Goal: Task Accomplishment & Management: Complete application form

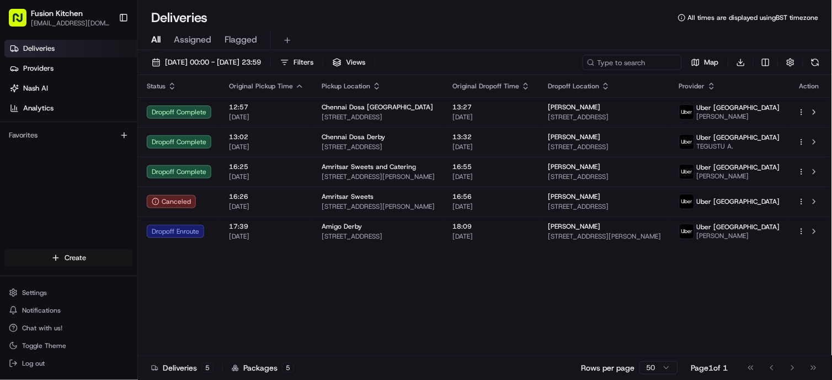
click at [63, 250] on html "Fusion Kitchen [EMAIL_ADDRESS][DOMAIN_NAME] Toggle Sidebar Deliveries Providers…" at bounding box center [416, 190] width 832 height 380
click at [160, 282] on link "Delivery" at bounding box center [198, 279] width 123 height 20
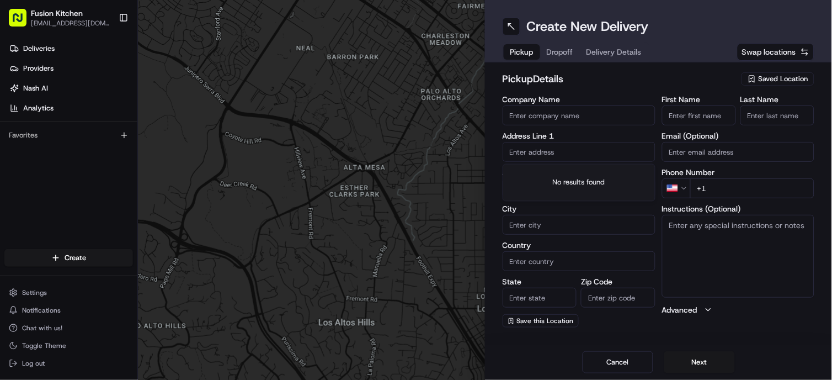
click at [559, 151] on input "text" at bounding box center [579, 152] width 153 height 20
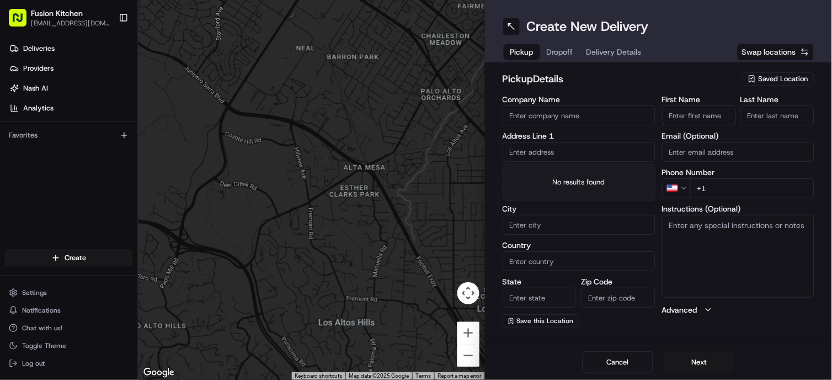
paste input "[STREET_ADDRESS]."
type input "[STREET_ADDRESS]"
type input "Oldbury"
type input "[GEOGRAPHIC_DATA]"
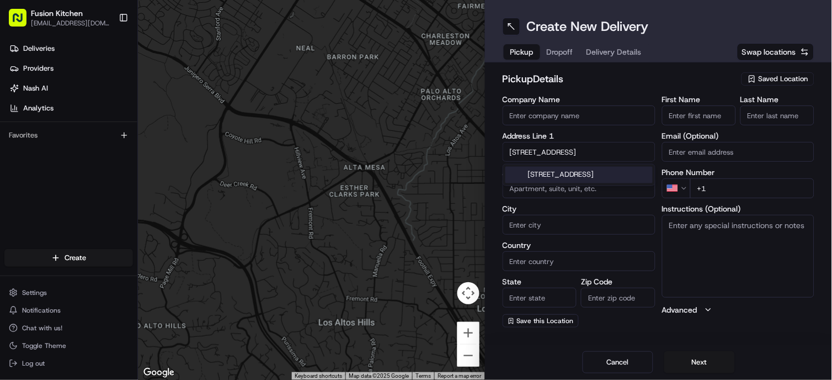
type input "[GEOGRAPHIC_DATA]"
type input "B68 0BZ"
type input "[STREET_ADDRESS]"
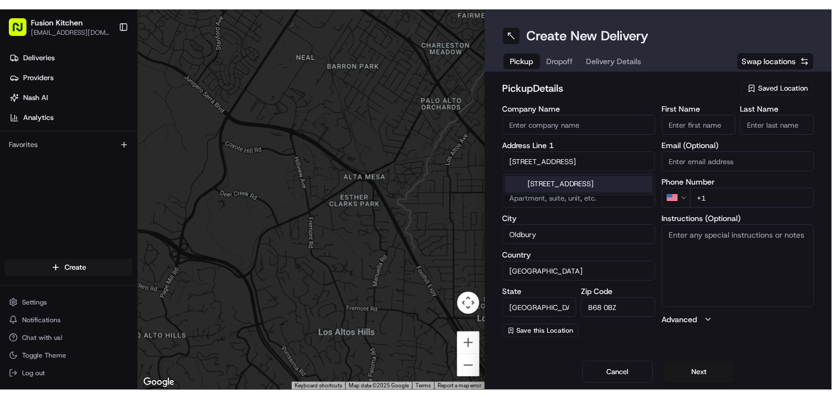
scroll to position [0, 0]
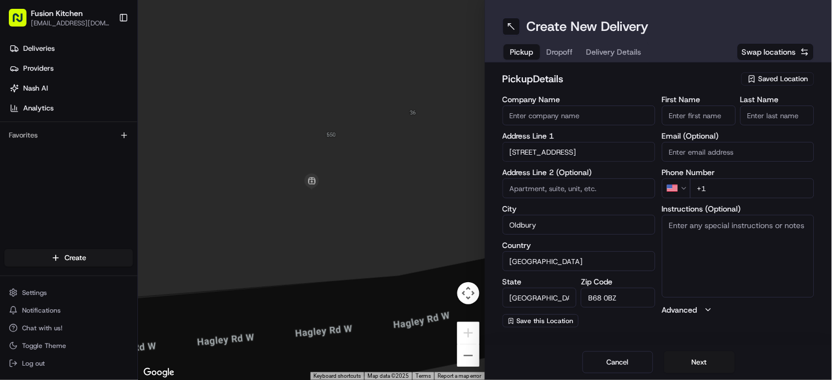
click at [704, 247] on textarea "Instructions (Optional)" at bounding box center [738, 256] width 153 height 83
paste textarea "[STREET_ADDRESS]."
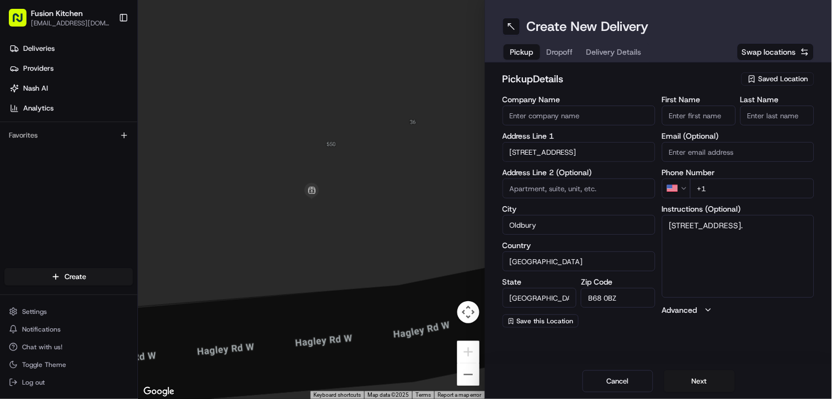
type textarea "[STREET_ADDRESS]."
click at [698, 116] on input "First Name" at bounding box center [699, 115] width 74 height 20
paste input "Mougamadou [PERSON_NAME]."
click at [724, 117] on input "Mougamadou [PERSON_NAME]." at bounding box center [699, 115] width 74 height 20
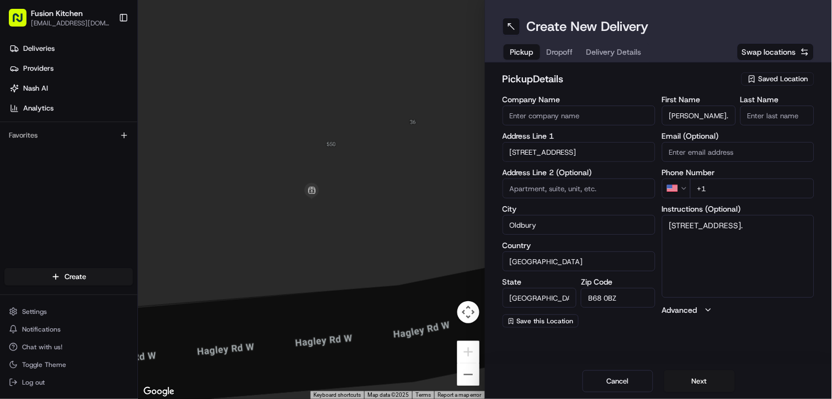
click at [724, 117] on input "Mougamadou [PERSON_NAME]." at bounding box center [699, 115] width 74 height 20
type input "[PERSON_NAME] ."
click at [792, 113] on input "Last Name" at bounding box center [778, 115] width 74 height 20
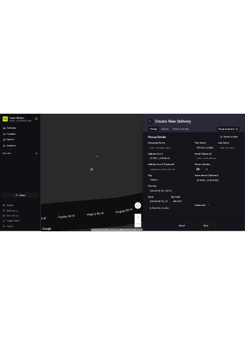
scroll to position [0, 0]
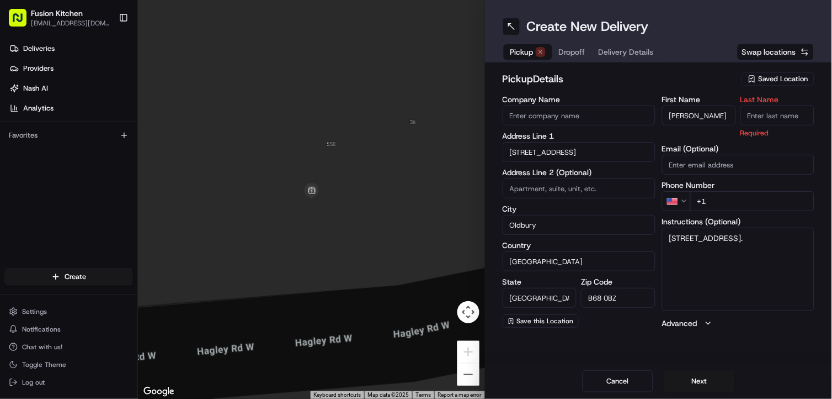
paste input "Nooku"
type input "Nooku"
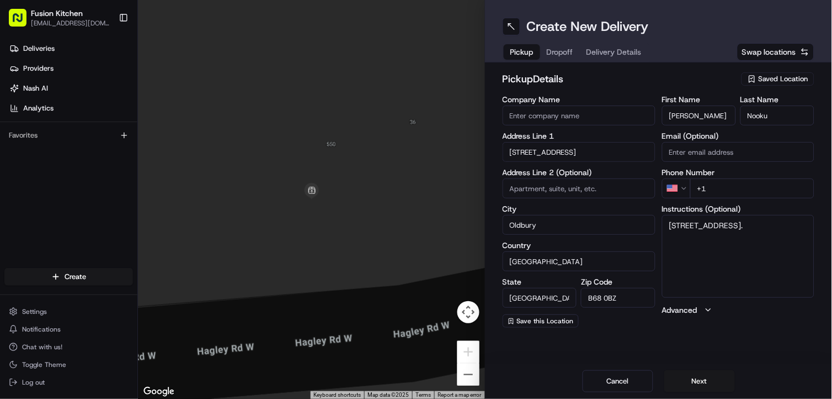
click at [538, 109] on input "Company Name" at bounding box center [579, 115] width 153 height 20
paste input "Grill N Shake - [GEOGRAPHIC_DATA]"
type input "Grill N Shake - [GEOGRAPHIC_DATA]"
click at [590, 84] on h2 "pickup Details" at bounding box center [619, 78] width 232 height 15
click at [682, 189] on html "Fusion Kitchen [EMAIL_ADDRESS][DOMAIN_NAME] Toggle Sidebar Deliveries Providers…" at bounding box center [416, 199] width 832 height 399
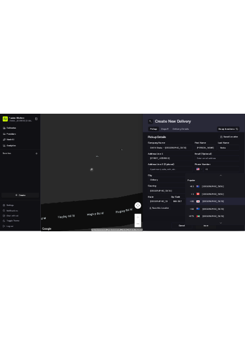
scroll to position [34, 0]
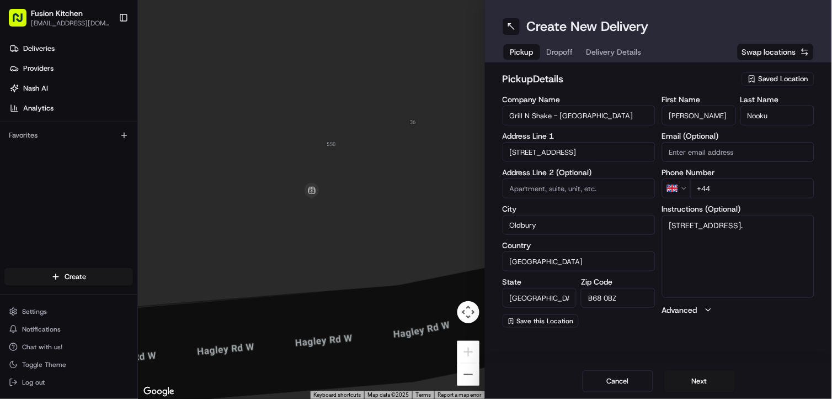
click at [750, 196] on input "+44" at bounding box center [753, 188] width 125 height 20
paste input "121 421 3777"
type input "[PHONE_NUMBER]"
click at [657, 169] on div "Company Name Grill N Shake - Oldbury Address Line 1 [STREET_ADDRESS] West Addre…" at bounding box center [659, 211] width 312 height 232
click at [806, 239] on textarea "[STREET_ADDRESS]." at bounding box center [738, 256] width 153 height 83
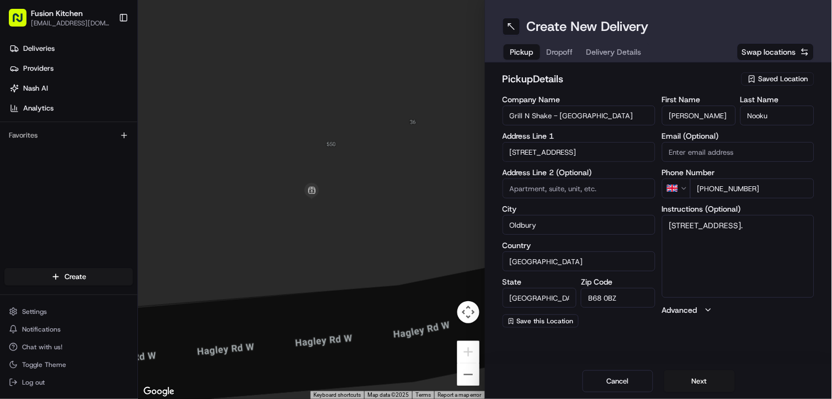
paste textarea "1214213777"
type textarea "[STREET_ADDRESS]. 1214213777"
click at [699, 379] on button "Next" at bounding box center [700, 381] width 71 height 22
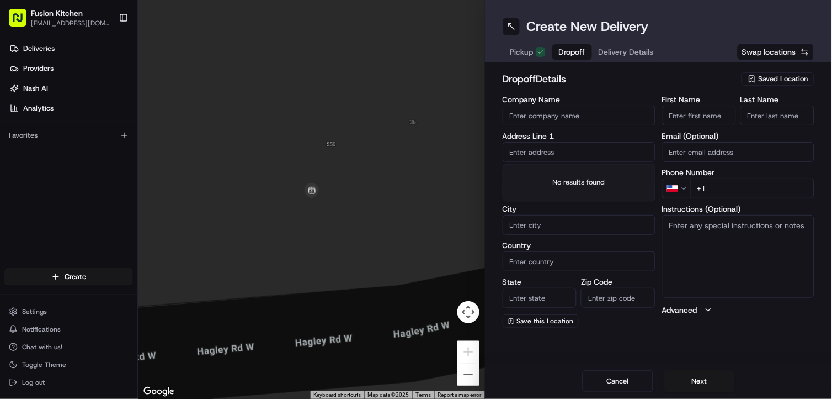
click at [586, 152] on input "text" at bounding box center [579, 152] width 153 height 20
paste input "[STREET_ADDRESS]"
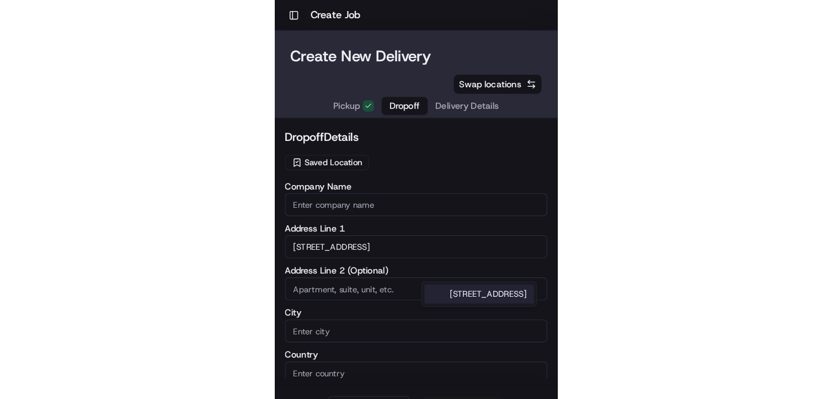
scroll to position [0, 0]
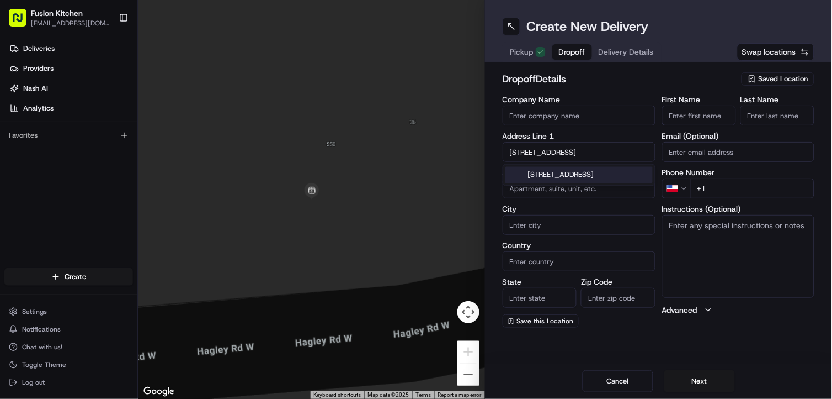
click at [598, 150] on input "[STREET_ADDRESS]" at bounding box center [579, 152] width 153 height 20
click at [583, 181] on div "[STREET_ADDRESS]" at bounding box center [579, 175] width 147 height 17
type input "[STREET_ADDRESS]"
type input "Halesowen"
type input "[GEOGRAPHIC_DATA]"
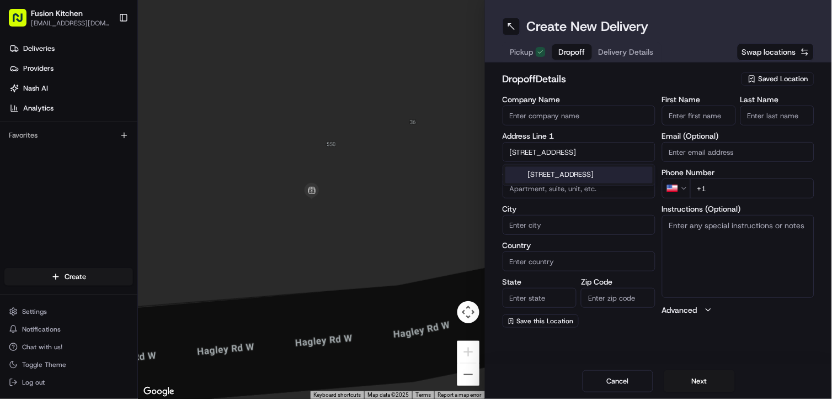
type input "[GEOGRAPHIC_DATA]"
type input "B62 9QA"
type input "[STREET_ADDRESS]"
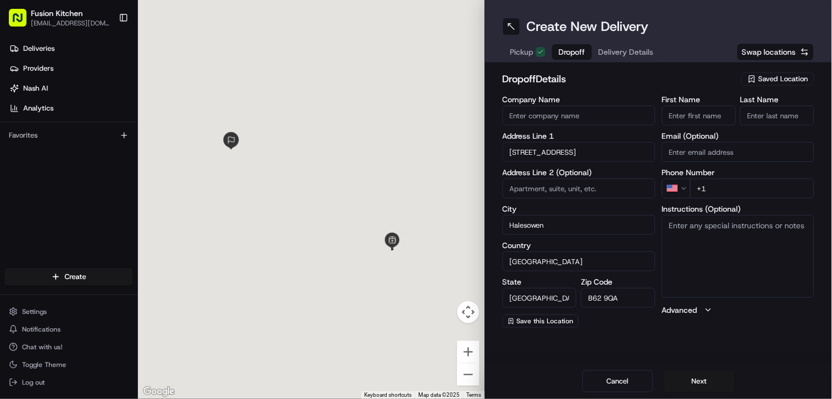
click at [725, 246] on textarea "Instructions (Optional)" at bounding box center [738, 256] width 153 height 83
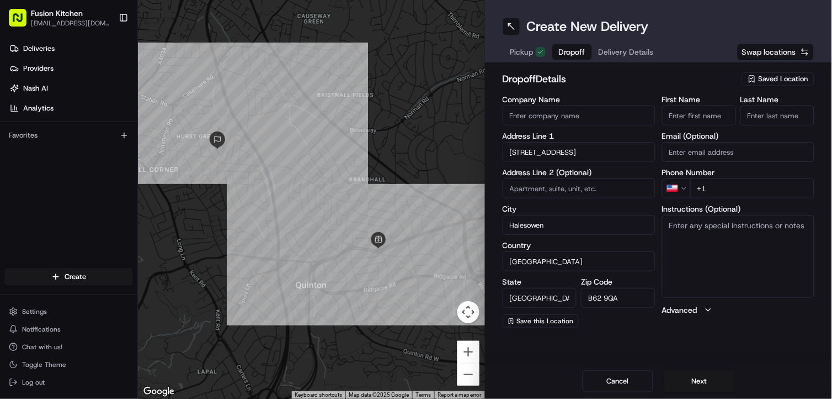
paste textarea "[STREET_ADDRESS]"
type textarea "[STREET_ADDRESS]"
click at [563, 119] on input "Company Name" at bounding box center [579, 115] width 153 height 20
paste input "[PERSON_NAME]"
type input "[PERSON_NAME]"
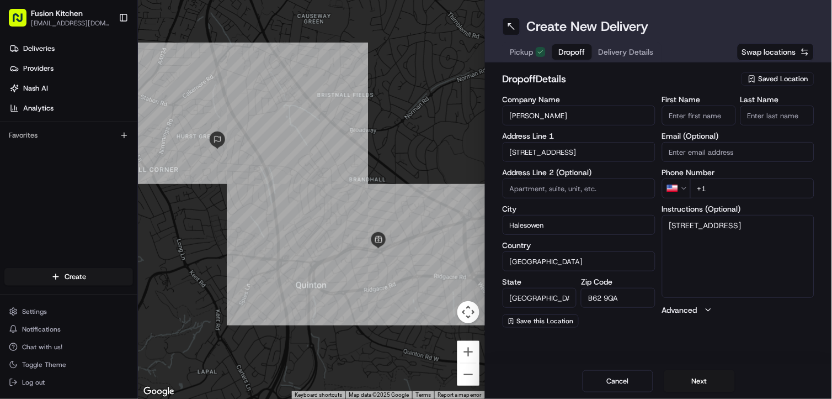
click at [713, 113] on input "First Name" at bounding box center [699, 115] width 74 height 20
paste input "[PERSON_NAME]"
click at [702, 117] on input "[PERSON_NAME]" at bounding box center [699, 115] width 74 height 20
type input "[PERSON_NAME]"
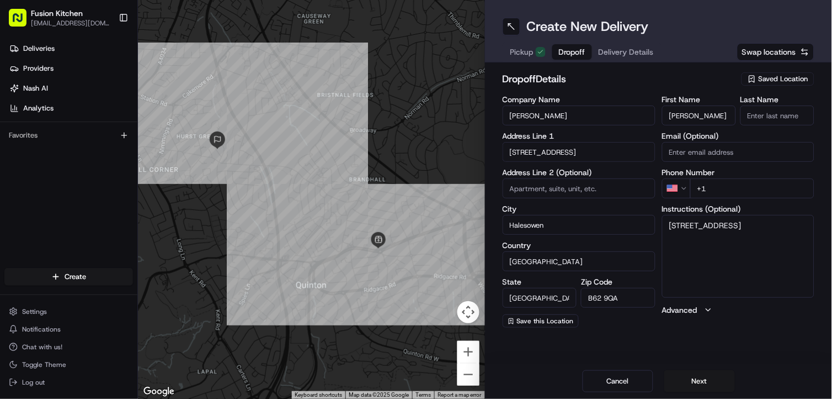
click at [777, 114] on input "Last Name" at bounding box center [778, 115] width 74 height 20
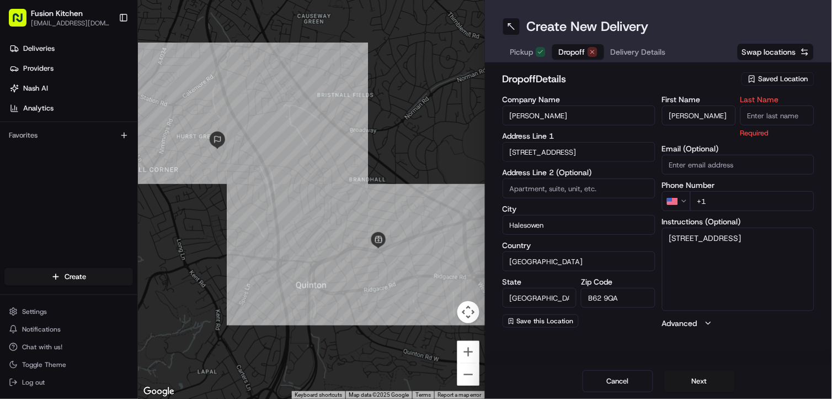
paste input "Kingscott"
type input "Kingscott"
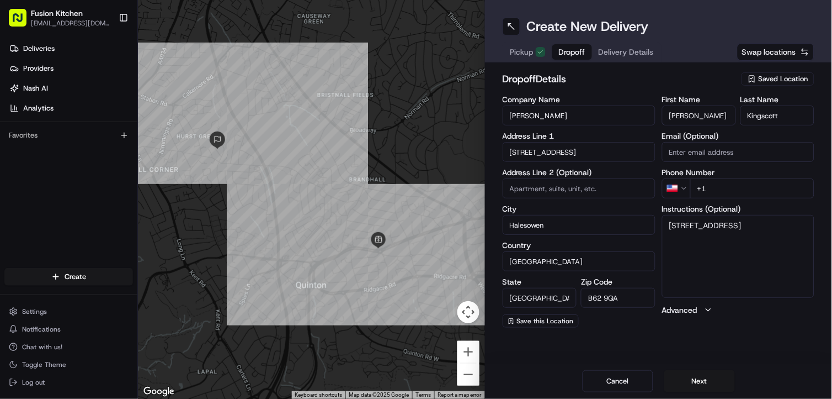
click at [683, 188] on html "Fusion Kitchen [EMAIL_ADDRESS][DOMAIN_NAME] Toggle Sidebar Deliveries Providers…" at bounding box center [416, 199] width 832 height 399
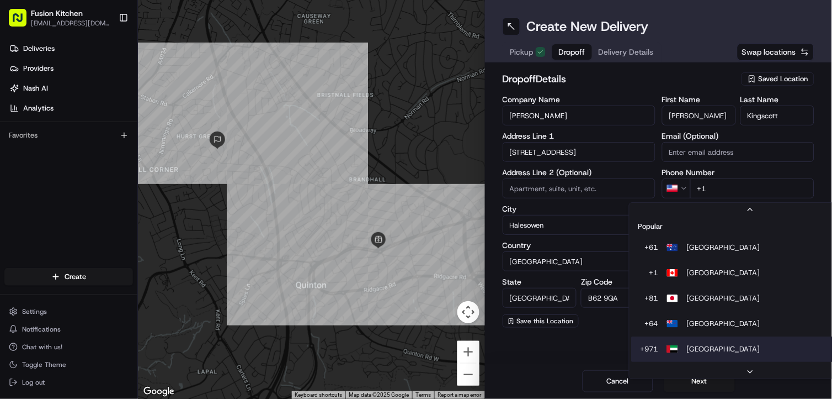
scroll to position [34, 0]
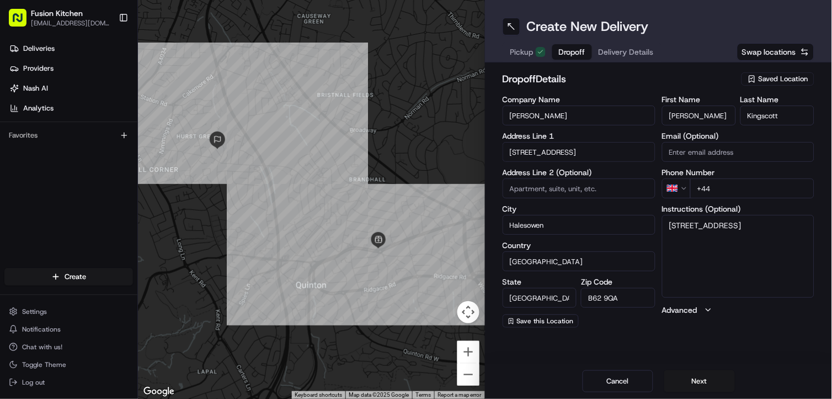
click at [743, 192] on input "+44" at bounding box center [753, 188] width 125 height 20
paste input "7764 999133"
type input "[PHONE_NUMBER]"
click at [733, 349] on div "Create New Delivery Pickup Dropoff Delivery Details Swap locations dropoff Deta…" at bounding box center [658, 199] width 347 height 399
click at [715, 379] on button "Next" at bounding box center [700, 381] width 71 height 22
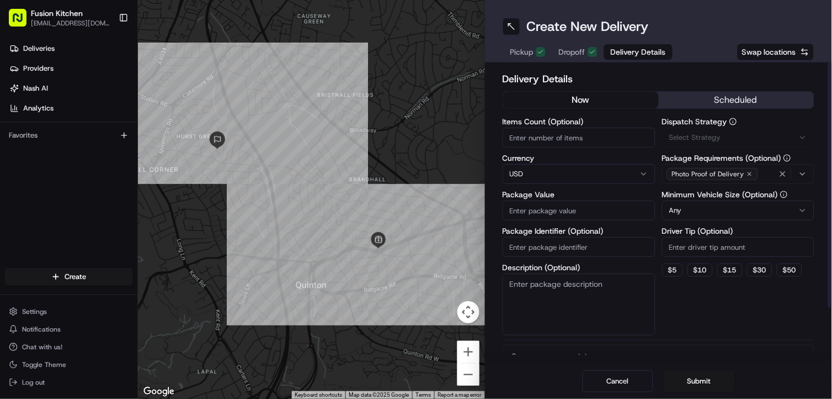
click at [583, 181] on html "Fusion Kitchen [EMAIL_ADDRESS][DOMAIN_NAME] Toggle Sidebar Deliveries Providers…" at bounding box center [416, 199] width 832 height 399
click at [543, 204] on input "Package Value" at bounding box center [579, 210] width 153 height 20
paste input "26.10"
type input "26.10"
click at [762, 311] on div "Dispatch Strategy Via Automation Package Requirements (Optional) Photo Proof of…" at bounding box center [738, 226] width 153 height 217
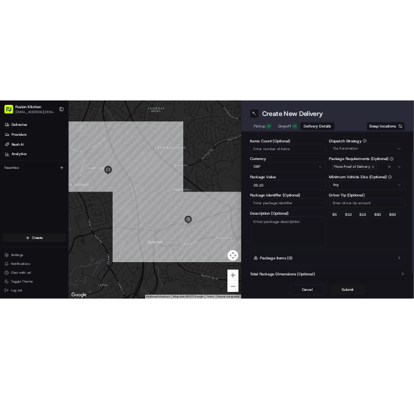
scroll to position [64, 0]
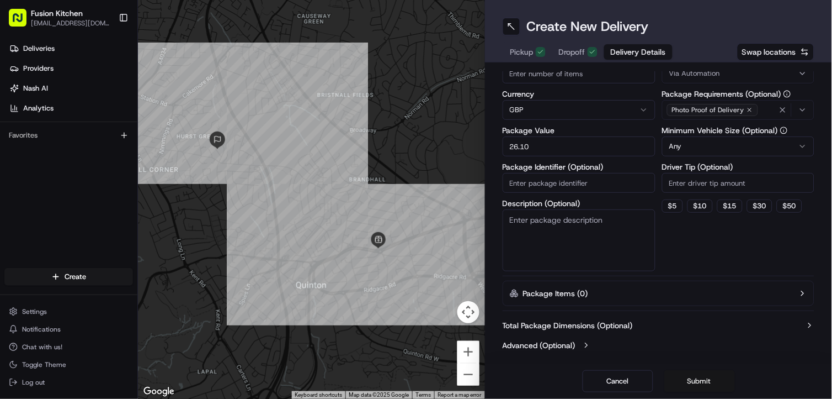
click at [714, 379] on button "Submit" at bounding box center [700, 381] width 71 height 22
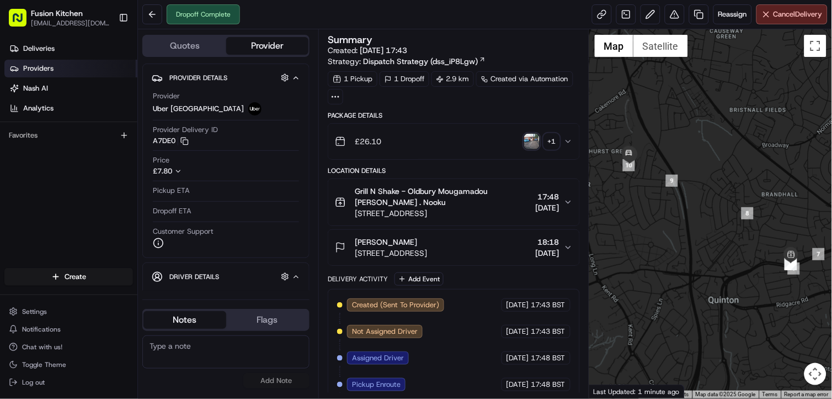
click at [43, 67] on span "Providers" at bounding box center [38, 68] width 30 height 10
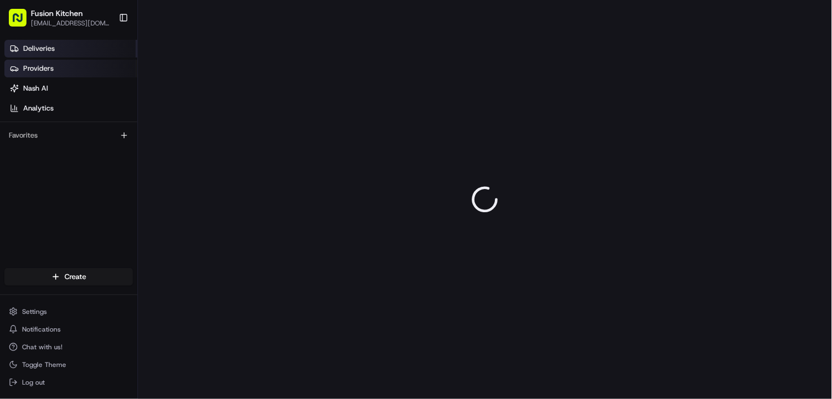
click at [53, 48] on span "Deliveries" at bounding box center [38, 49] width 31 height 10
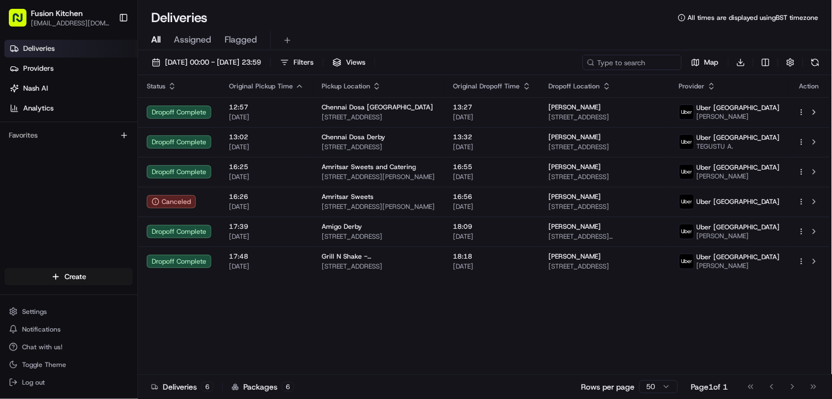
click at [439, 328] on div "Status Original Pickup Time Pickup Location Original Dropoff Time Dropoff Locat…" at bounding box center [484, 224] width 692 height 299
click at [70, 277] on html "Fusion Kitchen [EMAIL_ADDRESS][DOMAIN_NAME] Toggle Sidebar Deliveries Providers…" at bounding box center [416, 199] width 832 height 399
click at [182, 296] on link "Delivery" at bounding box center [198, 298] width 123 height 20
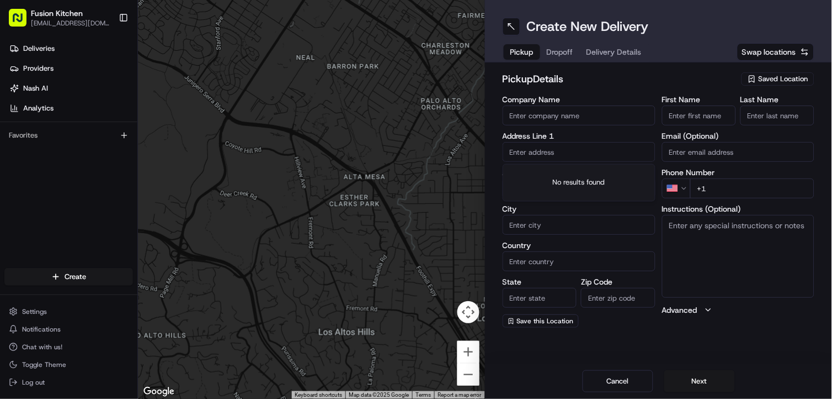
click at [577, 149] on input "text" at bounding box center [579, 152] width 153 height 20
paste input "[STREET_ADDRESS][PERSON_NAME]."
click at [574, 176] on div "[STREET_ADDRESS]" at bounding box center [579, 175] width 147 height 17
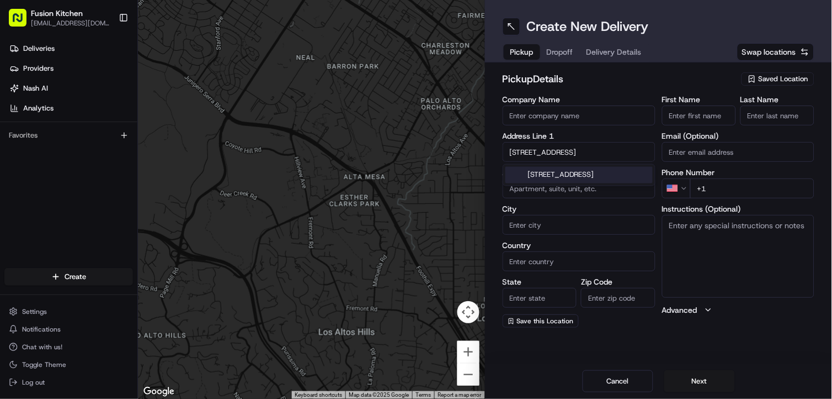
type input "[PERSON_NAME] By-Pass & [GEOGRAPHIC_DATA] 2PP, [GEOGRAPHIC_DATA]"
type input "Epsom"
type input "[GEOGRAPHIC_DATA]"
type input "KT17 2PP"
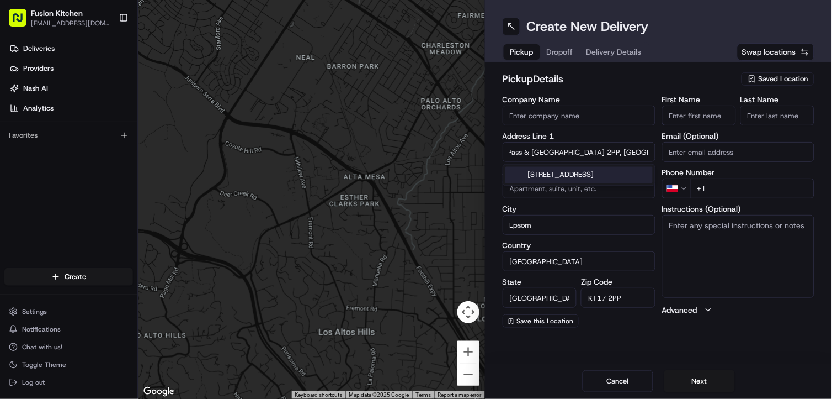
type input "[PERSON_NAME] By-Pass & [GEOGRAPHIC_DATA]"
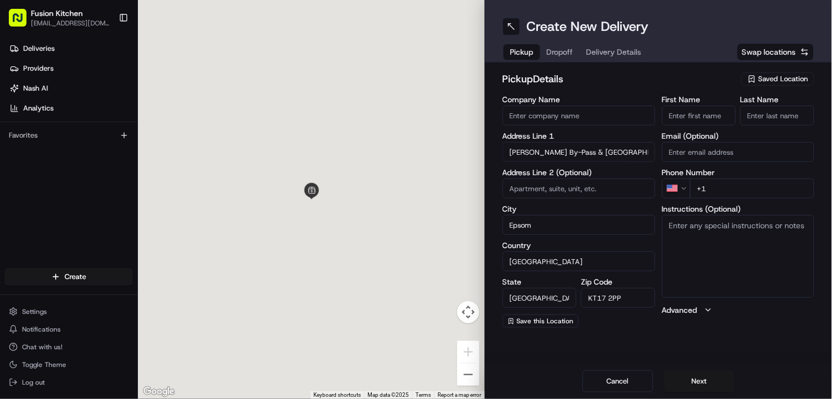
click at [751, 254] on textarea "Instructions (Optional)" at bounding box center [738, 256] width 153 height 83
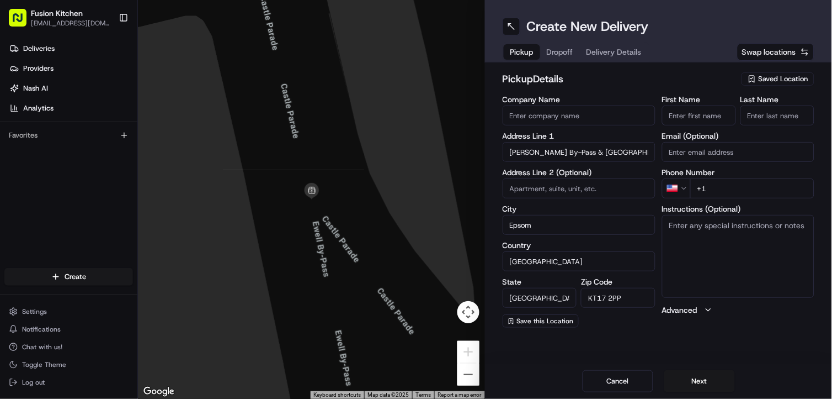
paste textarea "[STREET_ADDRESS][PERSON_NAME]."
type textarea "[STREET_ADDRESS][PERSON_NAME]."
click at [686, 119] on input "First Name" at bounding box center [699, 115] width 74 height 20
paste input "[PERSON_NAME]"
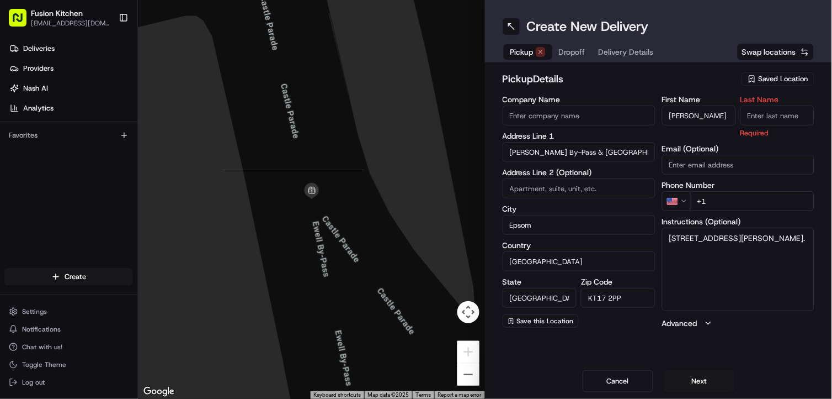
click at [720, 114] on input "[PERSON_NAME]" at bounding box center [699, 115] width 74 height 20
type input "[PERSON_NAME]"
click at [752, 115] on input "Last Name" at bounding box center [778, 115] width 74 height 20
paste input "[DEMOGRAPHIC_DATA]"
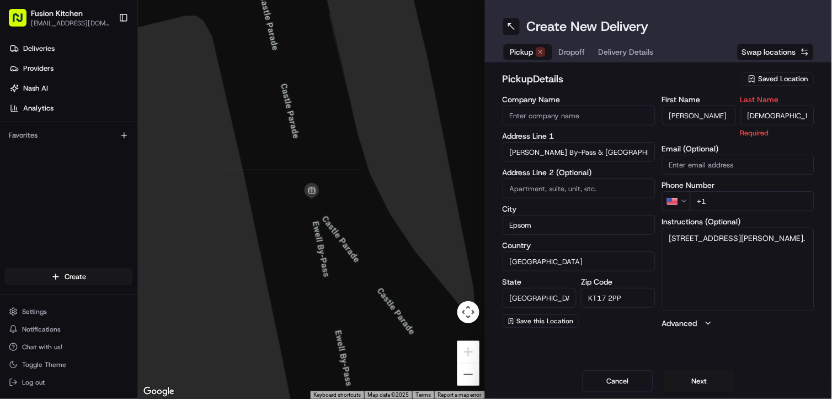
type input "[DEMOGRAPHIC_DATA]"
click at [582, 123] on input "Company Name" at bounding box center [579, 115] width 153 height 20
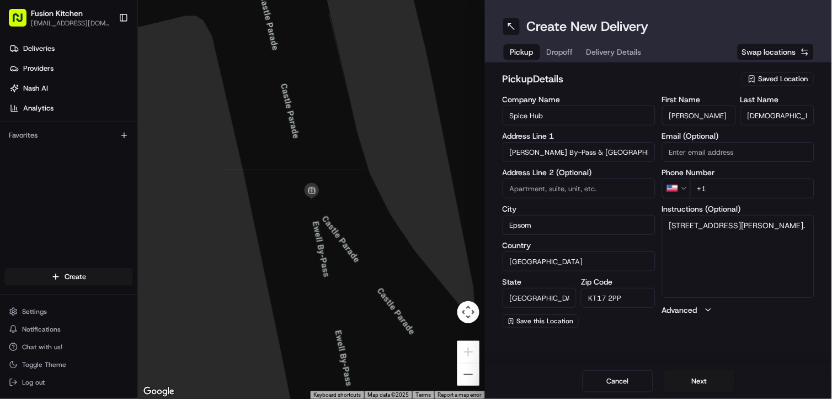
type input "Spice Hub"
click at [630, 85] on h2 "pickup Details" at bounding box center [619, 78] width 232 height 15
click at [679, 186] on html "Fusion Kitchen [EMAIL_ADDRESS][DOMAIN_NAME] Toggle Sidebar Deliveries Providers…" at bounding box center [416, 199] width 832 height 399
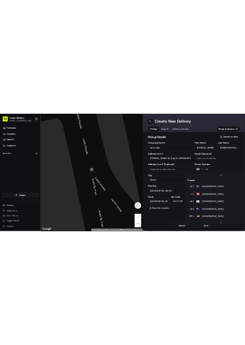
scroll to position [47, 0]
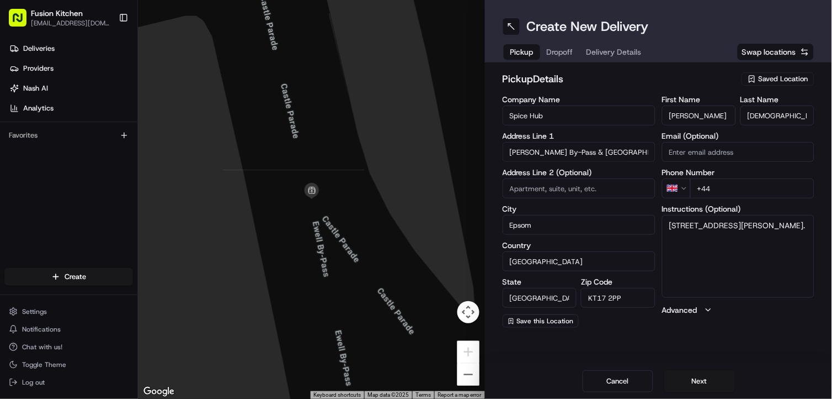
click at [723, 184] on input "+44" at bounding box center [753, 188] width 125 height 20
paste input "1372 650504"
type input "[PHONE_NUMBER]"
click at [806, 229] on textarea "[STREET_ADDRESS][PERSON_NAME]." at bounding box center [738, 256] width 153 height 83
click at [806, 243] on textarea "[STREET_ADDRESS][PERSON_NAME]." at bounding box center [738, 256] width 153 height 83
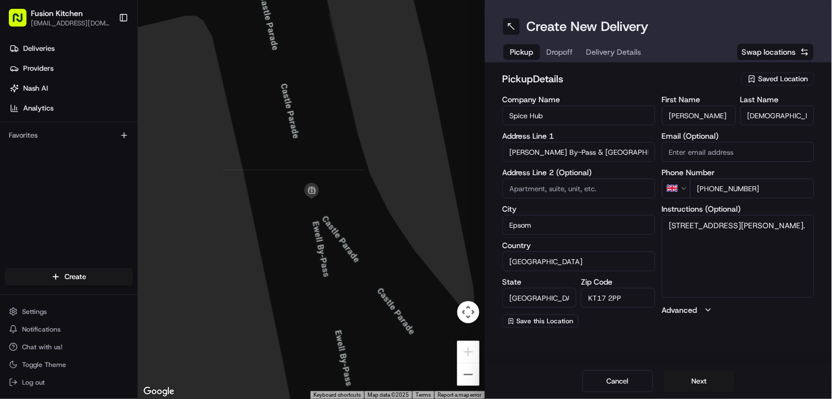
paste textarea "1372650504"
type textarea "[STREET_ADDRESS][PERSON_NAME]. 1372650504"
click at [716, 374] on button "Next" at bounding box center [700, 381] width 71 height 22
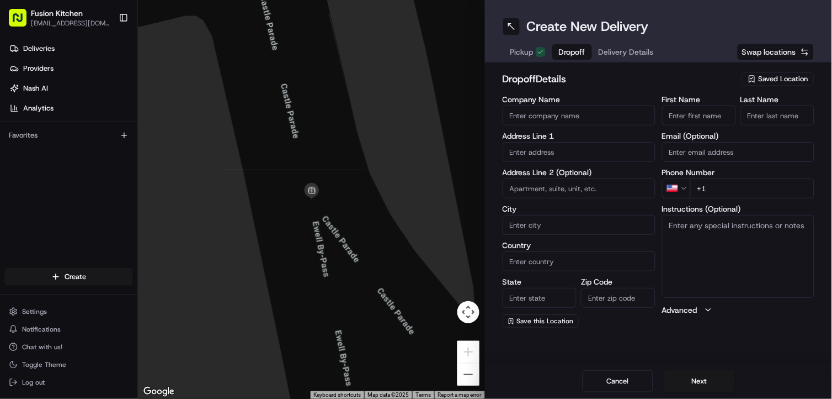
click at [565, 148] on input "text" at bounding box center [579, 152] width 153 height 20
paste input "[STREET_ADDRESS][PERSON_NAME]"
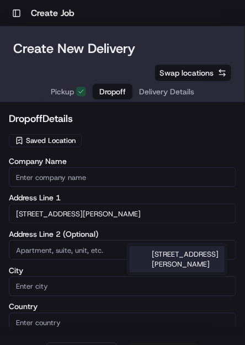
scroll to position [0, 0]
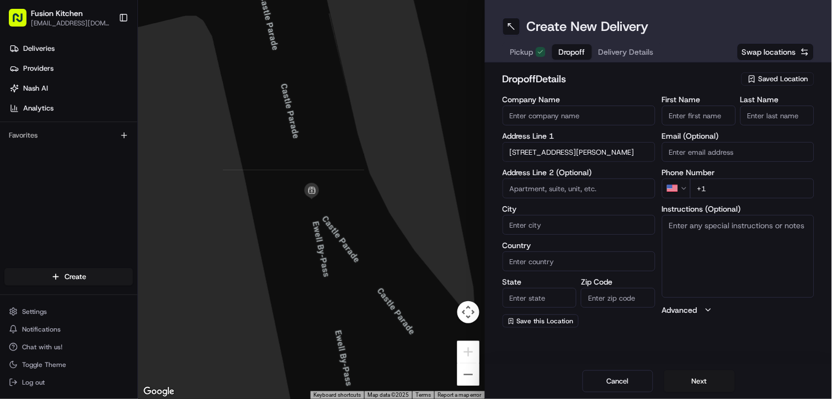
click at [591, 147] on input "[STREET_ADDRESS][PERSON_NAME]" at bounding box center [579, 152] width 153 height 20
click at [591, 174] on div "[STREET_ADDRESS][PERSON_NAME]" at bounding box center [579, 180] width 147 height 26
type input "[STREET_ADDRESS][PERSON_NAME]"
type input "Epsom"
type input "[GEOGRAPHIC_DATA]"
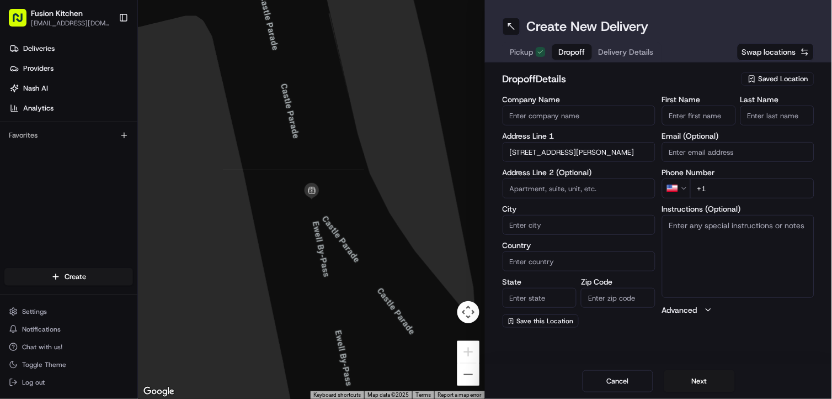
type input "[GEOGRAPHIC_DATA]"
type input "KT20 5FG"
type input "[STREET_ADDRESS][PERSON_NAME]"
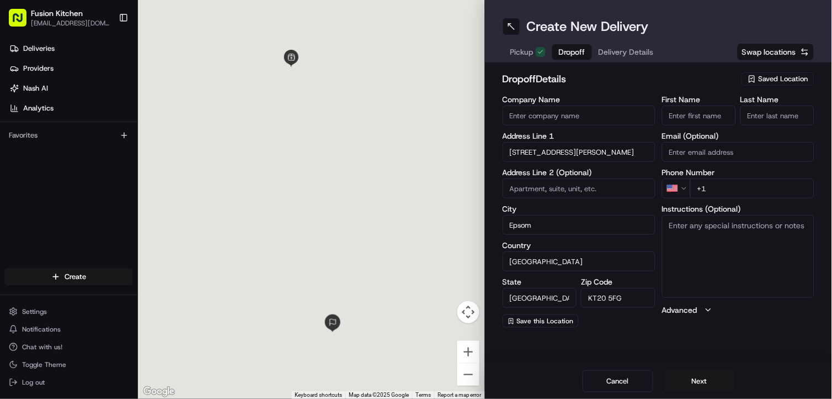
click at [734, 245] on textarea "Instructions (Optional)" at bounding box center [738, 256] width 153 height 83
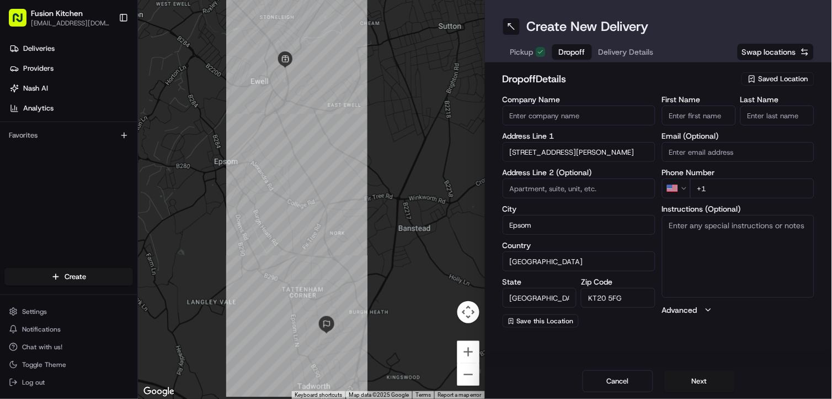
paste textarea "[STREET_ADDRESS][PERSON_NAME]"
type textarea "[STREET_ADDRESS][PERSON_NAME]"
click at [570, 119] on input "Company Name" at bounding box center [579, 115] width 153 height 20
paste input "[PERSON_NAME]"
type input "[PERSON_NAME]"
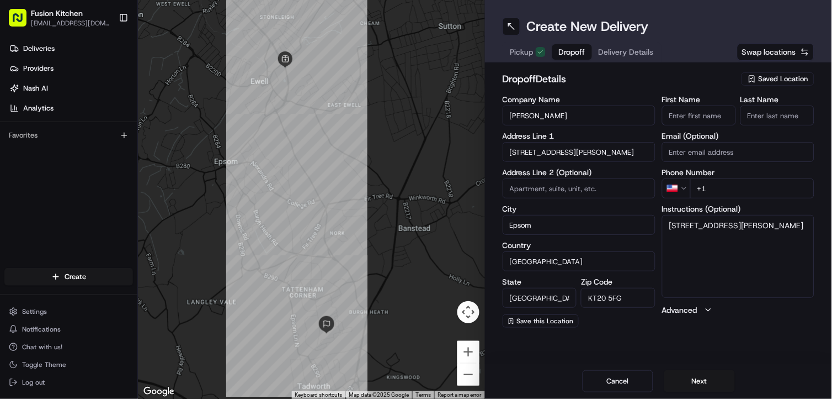
click at [710, 114] on input "First Name" at bounding box center [699, 115] width 74 height 20
paste input "[PERSON_NAME]"
click at [702, 118] on input "[PERSON_NAME]" at bounding box center [699, 115] width 74 height 20
type input "Neeraj"
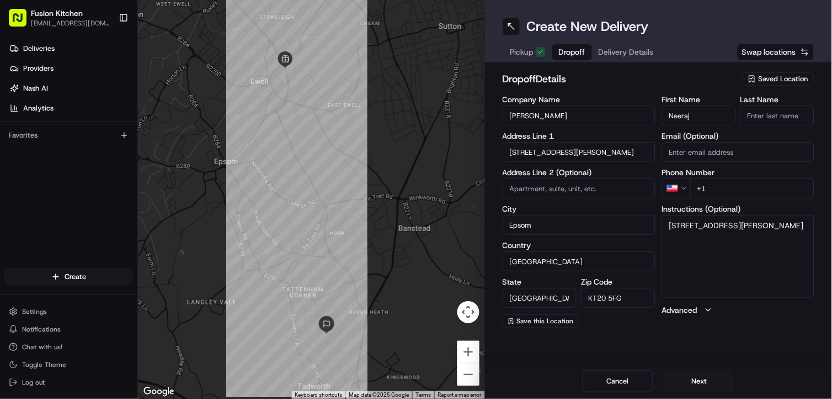
click at [762, 122] on input "Last Name" at bounding box center [778, 115] width 74 height 20
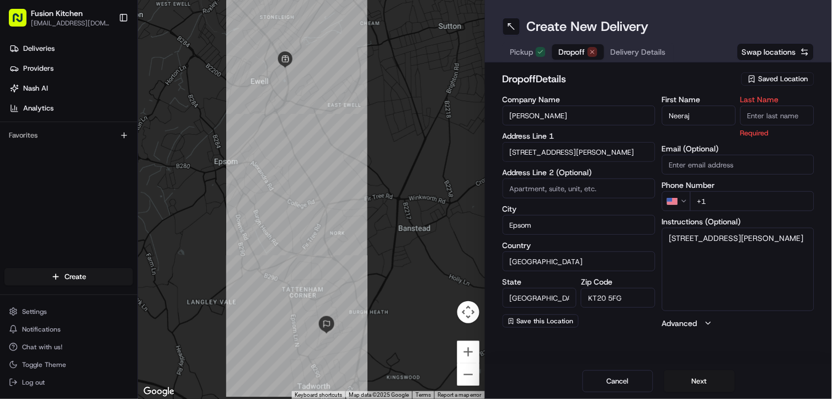
paste input "[PERSON_NAME]"
type input "[PERSON_NAME]"
click at [676, 199] on html "Fusion Kitchen [EMAIL_ADDRESS][DOMAIN_NAME] Toggle Sidebar Deliveries Providers…" at bounding box center [416, 199] width 832 height 399
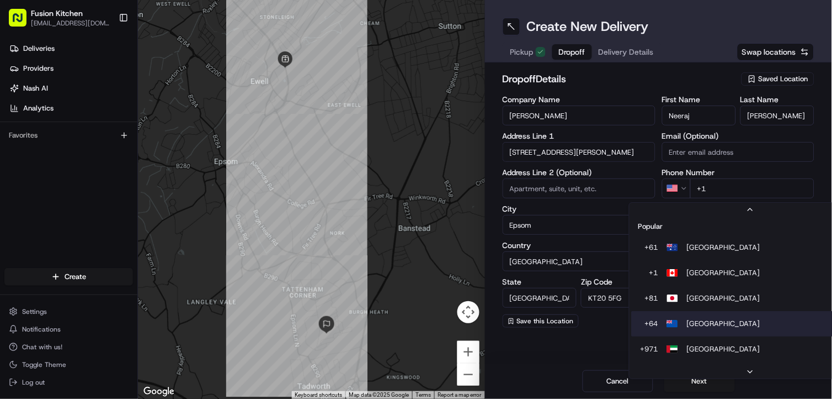
scroll to position [34, 0]
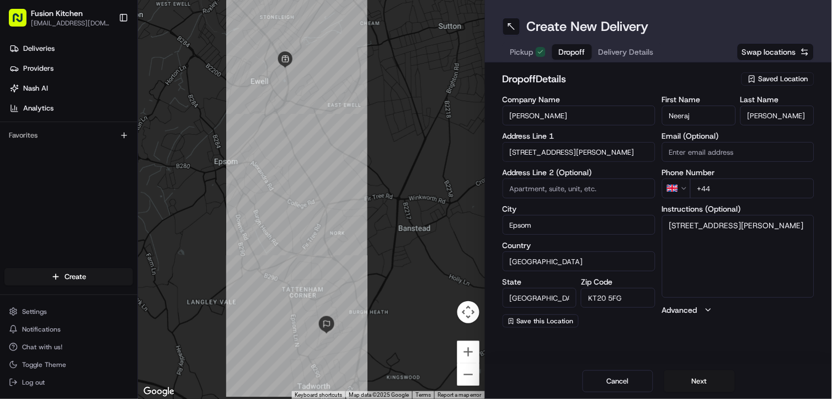
click at [742, 194] on input "+44" at bounding box center [753, 188] width 125 height 20
paste input "07377 593910"
type input "[PHONE_NUMBER]"
click at [738, 238] on textarea "[STREET_ADDRESS][PERSON_NAME]" at bounding box center [738, 256] width 153 height 83
paste textarea "07377593910"
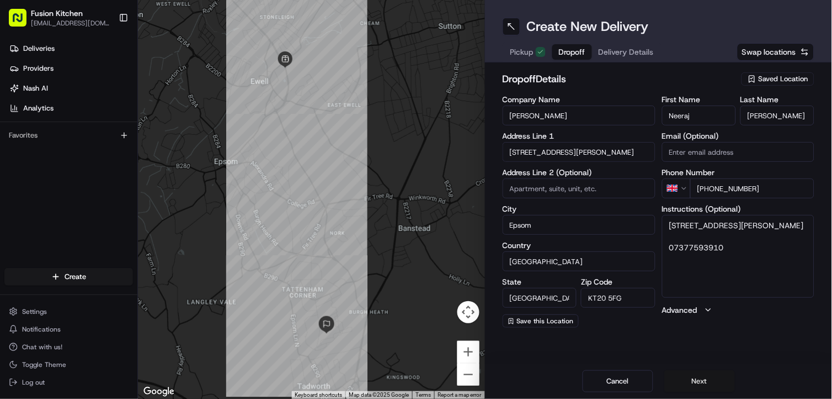
type textarea "[STREET_ADDRESS][PERSON_NAME] 07377593910"
click at [699, 376] on button "Next" at bounding box center [700, 381] width 71 height 22
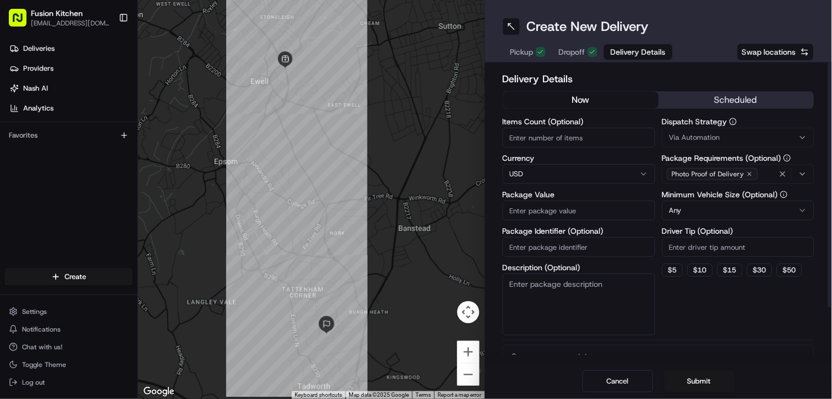
click at [535, 179] on html "Fusion Kitchen [EMAIL_ADDRESS][DOMAIN_NAME] Toggle Sidebar Deliveries Providers…" at bounding box center [416, 199] width 832 height 399
click at [528, 216] on input "Package Value" at bounding box center [579, 210] width 153 height 20
paste input "28.40"
type input "28.40"
click at [583, 46] on span "Dropoff" at bounding box center [572, 51] width 26 height 11
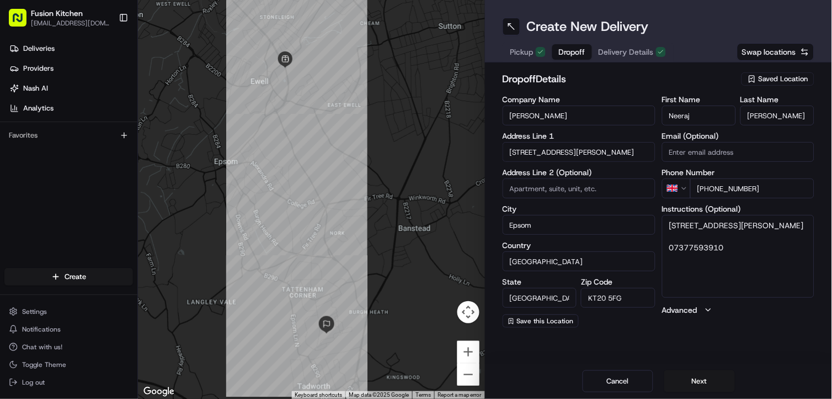
click at [521, 50] on span "Pickup" at bounding box center [522, 51] width 23 height 11
click at [565, 50] on span "Dropoff" at bounding box center [560, 51] width 26 height 11
click at [686, 374] on button "Next" at bounding box center [700, 381] width 71 height 22
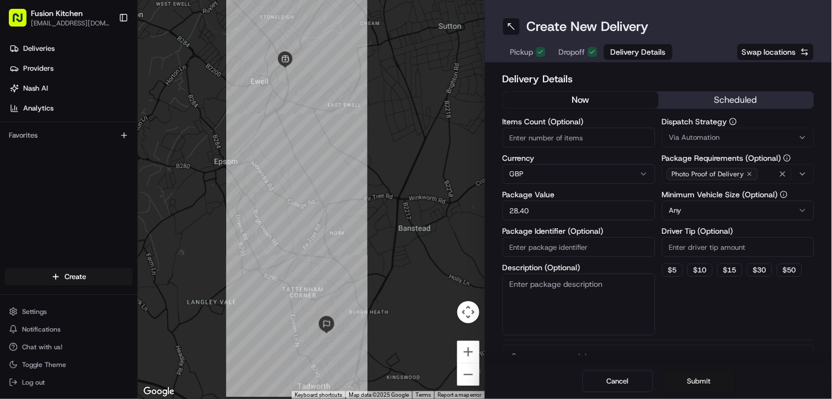
click at [686, 374] on button "Submit" at bounding box center [700, 381] width 71 height 22
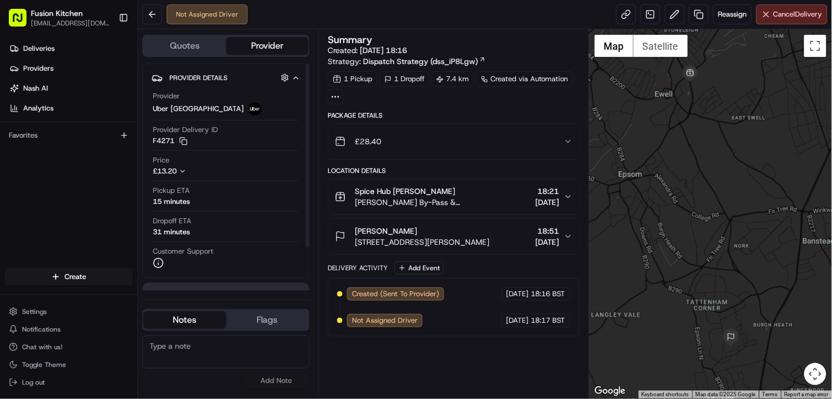
click at [52, 214] on div "Deliveries Providers [PERSON_NAME] Analytics Favorites" at bounding box center [68, 154] width 137 height 239
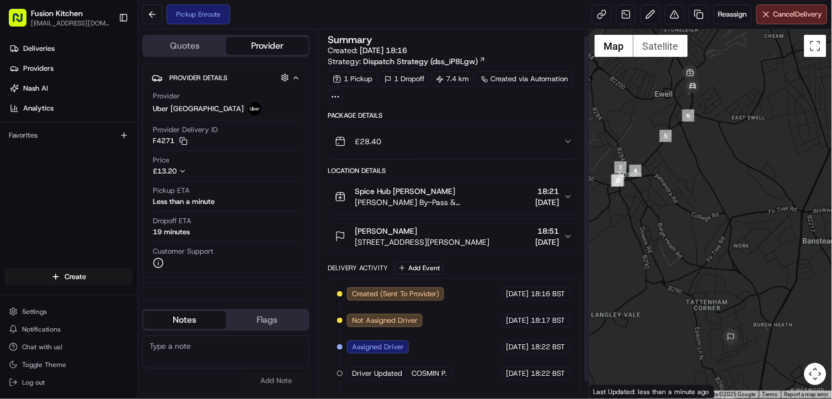
scroll to position [24, 0]
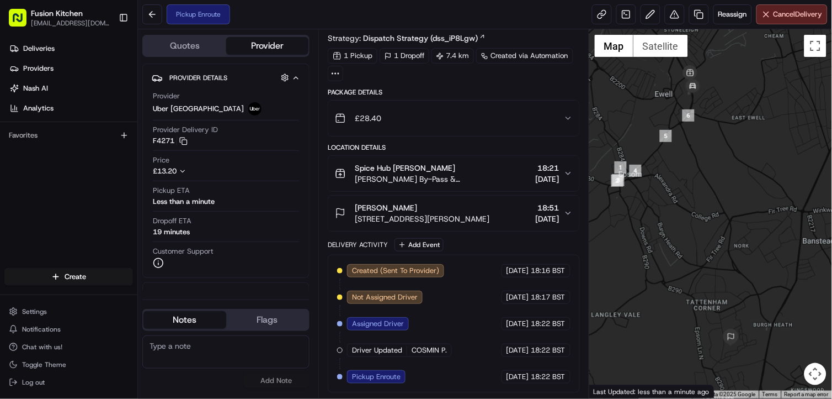
click at [688, 144] on div at bounding box center [711, 213] width 243 height 369
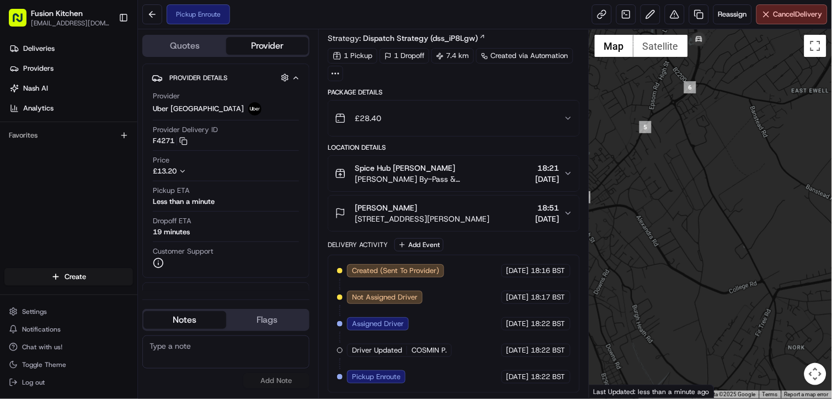
drag, startPoint x: 688, startPoint y: 144, endPoint x: 703, endPoint y: 388, distance: 243.9
click at [703, 379] on div "← Move left → Move right ↑ Move up ↓ Move down + Zoom in - Zoom out Home Jump l…" at bounding box center [711, 213] width 243 height 369
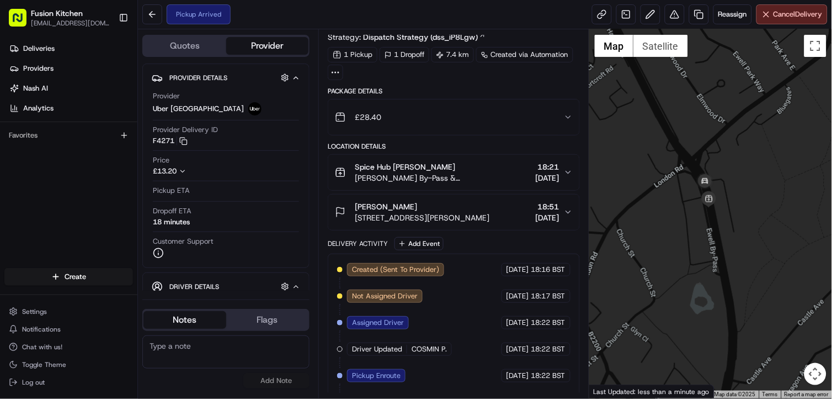
drag, startPoint x: 682, startPoint y: 192, endPoint x: 755, endPoint y: 241, distance: 88.2
click at [755, 241] on div at bounding box center [711, 213] width 243 height 369
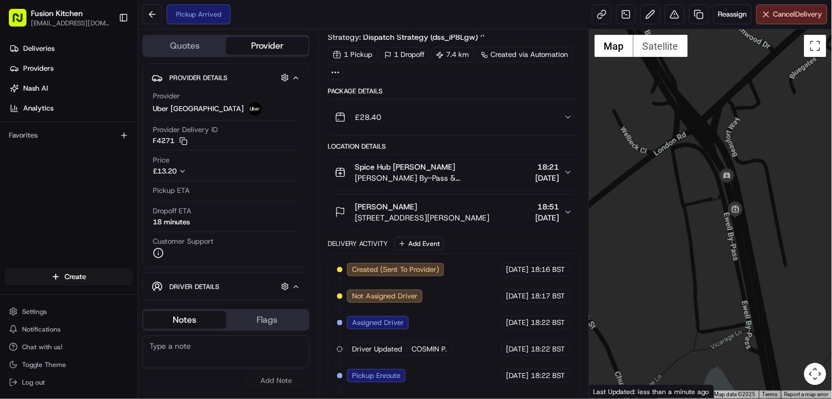
drag, startPoint x: 709, startPoint y: 218, endPoint x: 736, endPoint y: 255, distance: 45.8
click at [736, 255] on div at bounding box center [711, 213] width 243 height 369
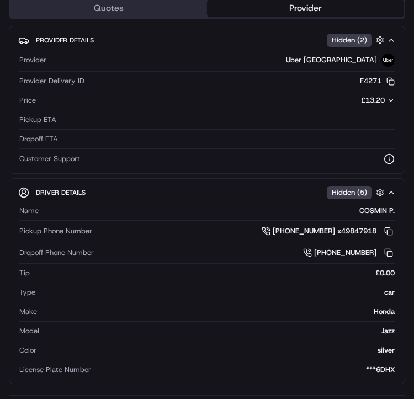
scroll to position [0, 0]
